Goal: Navigation & Orientation: Find specific page/section

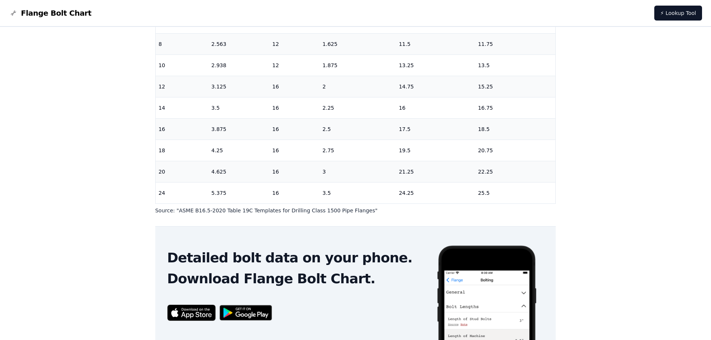
scroll to position [231, 0]
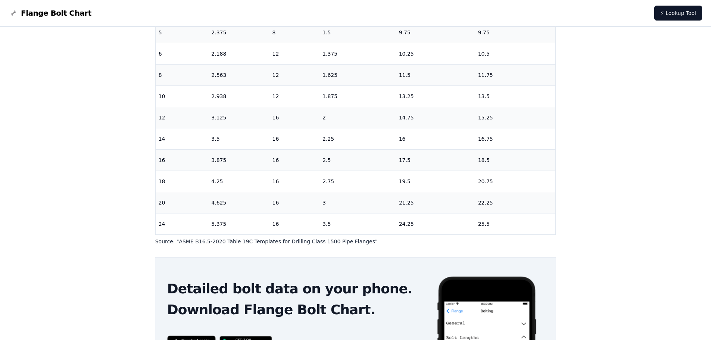
scroll to position [231, 0]
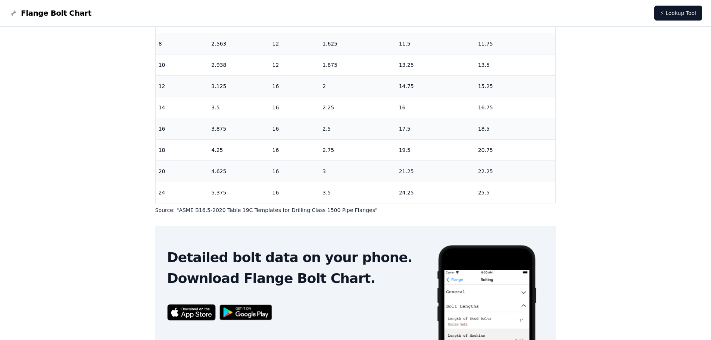
scroll to position [231, 0]
